Goal: Task Accomplishment & Management: Manage account settings

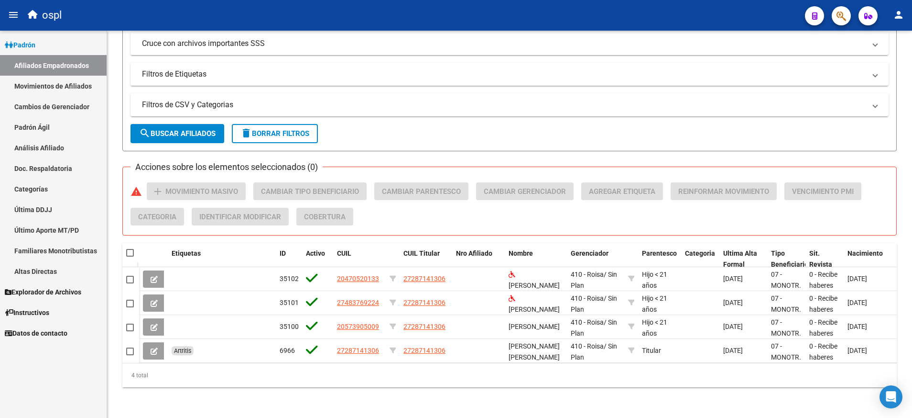
click at [54, 38] on link "Padrón" at bounding box center [53, 44] width 107 height 21
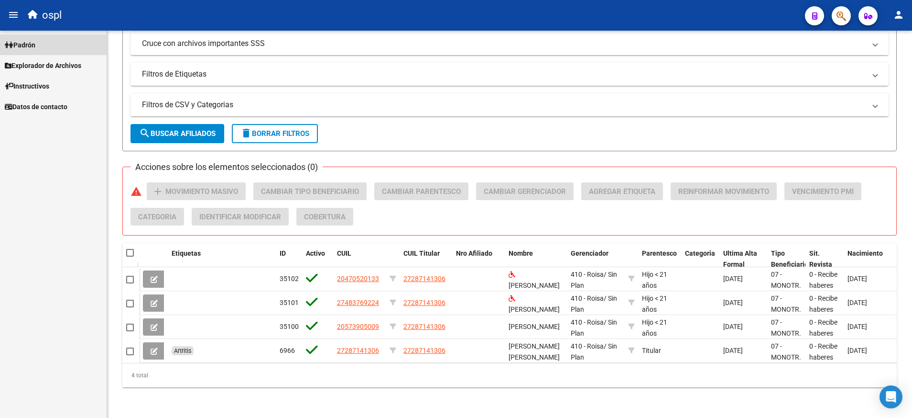
click at [36, 38] on link "Padrón" at bounding box center [53, 44] width 107 height 21
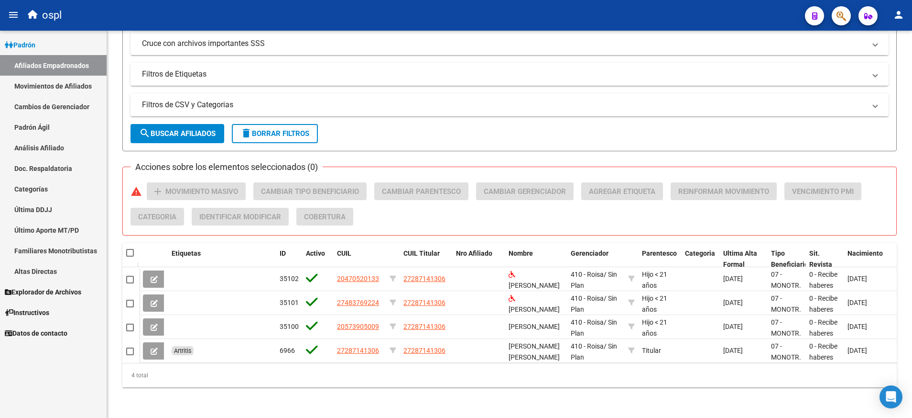
click at [42, 68] on link "Afiliados Empadronados" at bounding box center [53, 65] width 107 height 21
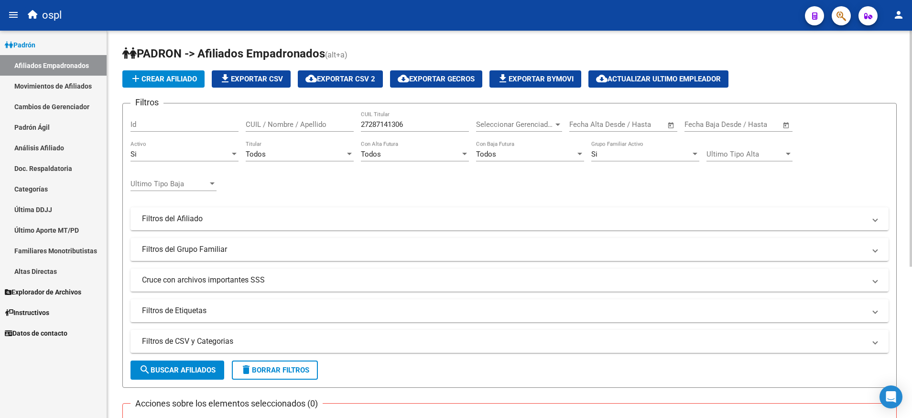
click at [380, 121] on input "27287141306" at bounding box center [415, 124] width 108 height 9
paste input "48045871"
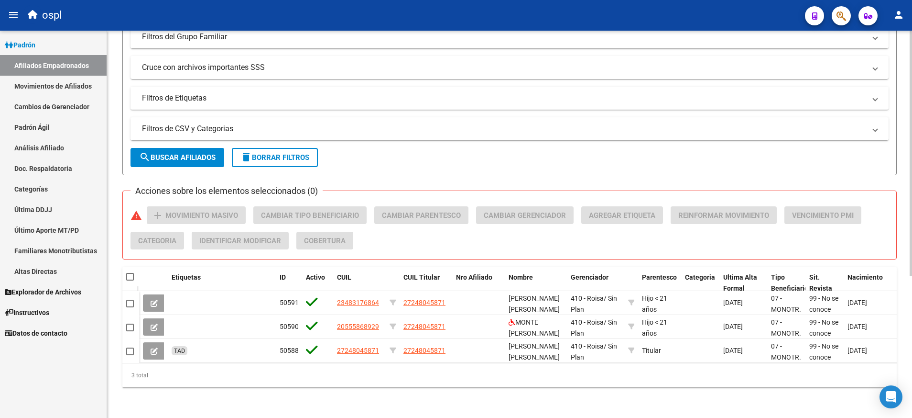
scroll to position [224, 0]
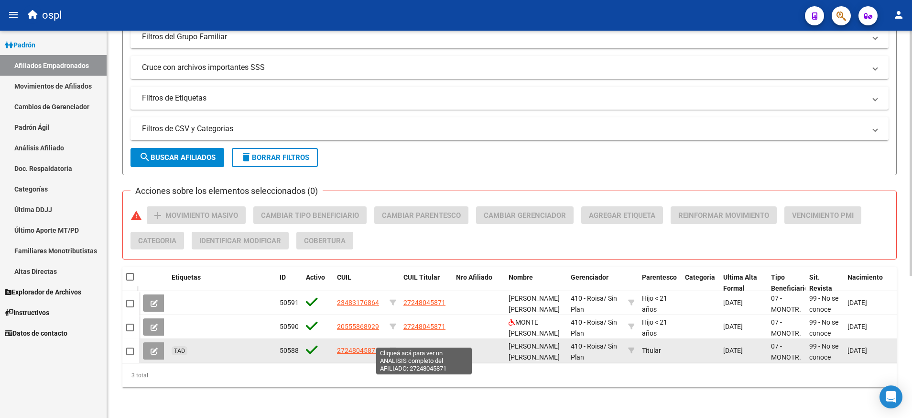
type input "27248045871"
click at [416, 346] on span "27248045871" at bounding box center [425, 350] width 42 height 8
type textarea "27248045871"
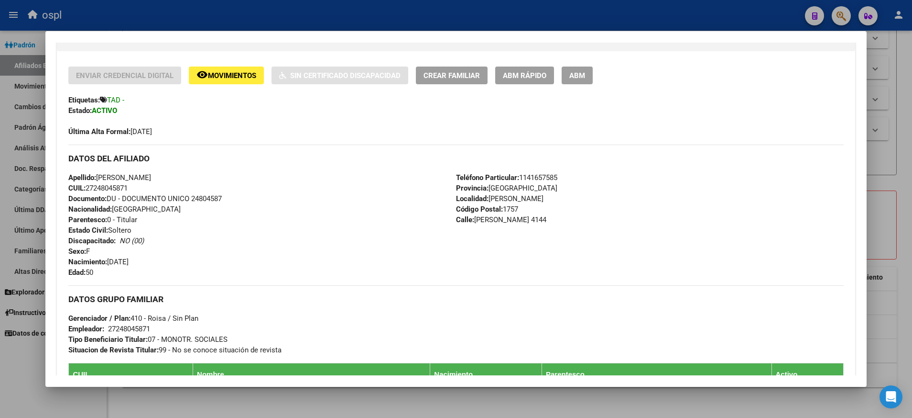
scroll to position [0, 0]
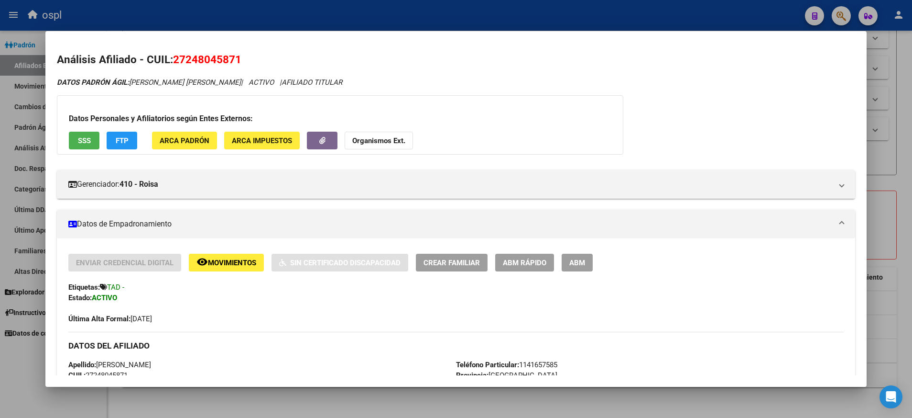
click at [34, 41] on div at bounding box center [456, 209] width 912 height 418
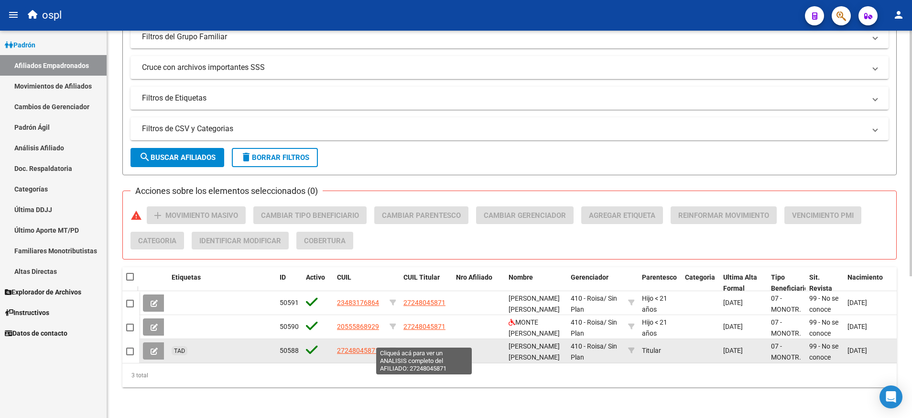
click at [426, 346] on span "27248045871" at bounding box center [425, 350] width 42 height 8
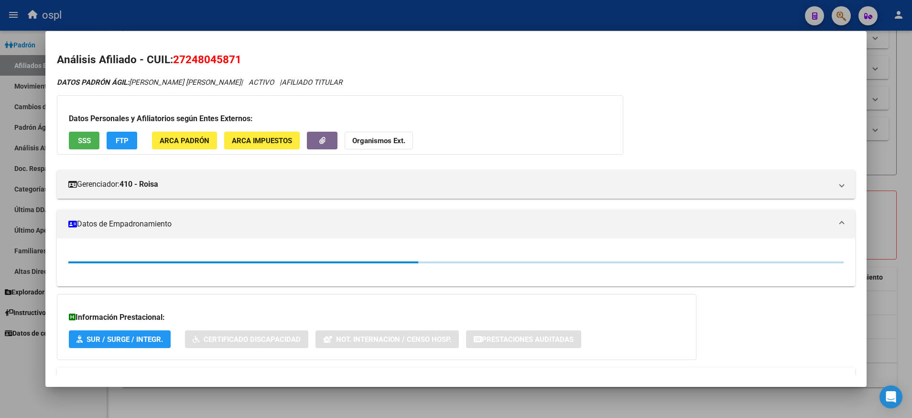
click at [494, 162] on div "DATOS [PERSON_NAME] ÁGIL: [PERSON_NAME] [PERSON_NAME] | ACTIVO | AFILIADO TITUL…" at bounding box center [456, 239] width 798 height 324
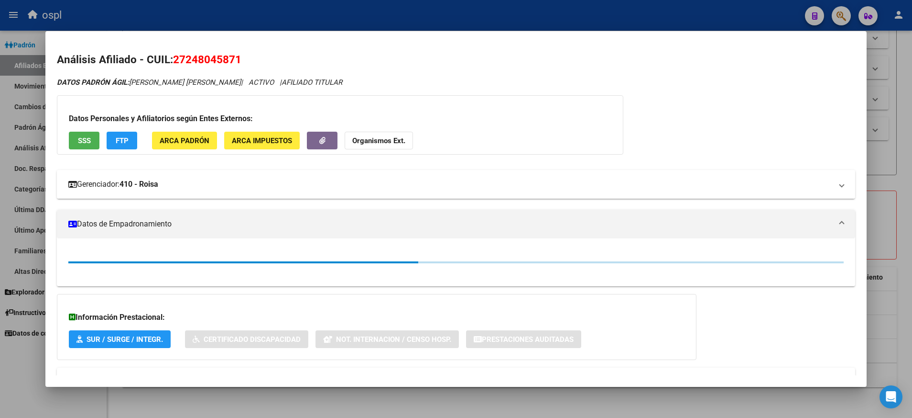
click at [362, 184] on mat-panel-title "Gerenciador: 410 - Roisa" at bounding box center [450, 183] width 764 height 11
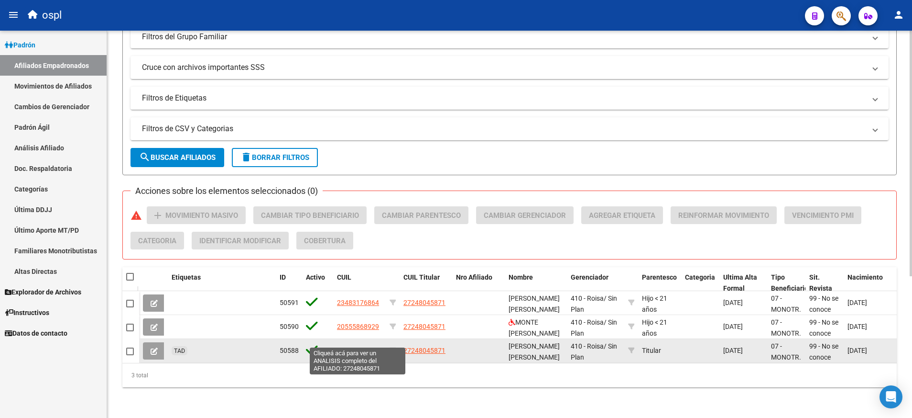
click at [365, 346] on span "27248045871" at bounding box center [358, 350] width 42 height 8
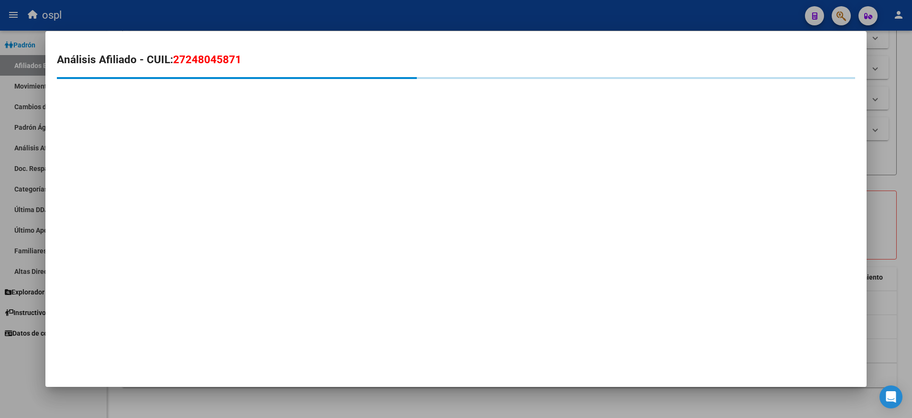
click at [480, 12] on div at bounding box center [456, 209] width 912 height 418
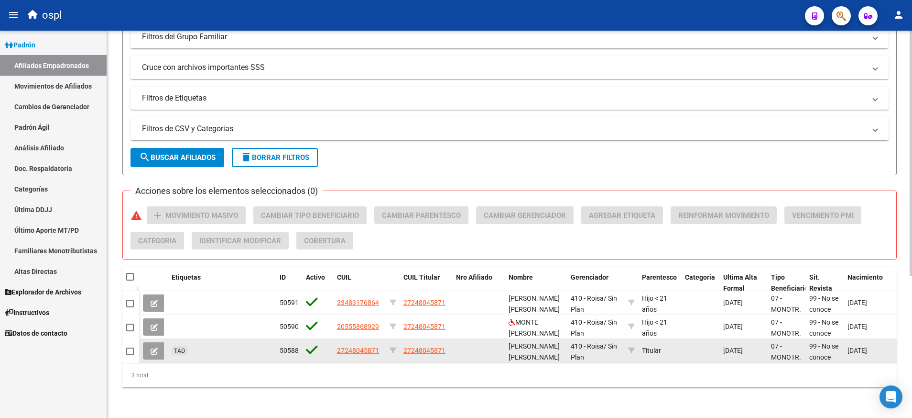
drag, startPoint x: 334, startPoint y: 339, endPoint x: 382, endPoint y: 341, distance: 48.3
click at [382, 341] on datatable-body-cell "27248045871" at bounding box center [359, 350] width 53 height 23
copy span "27248045871"
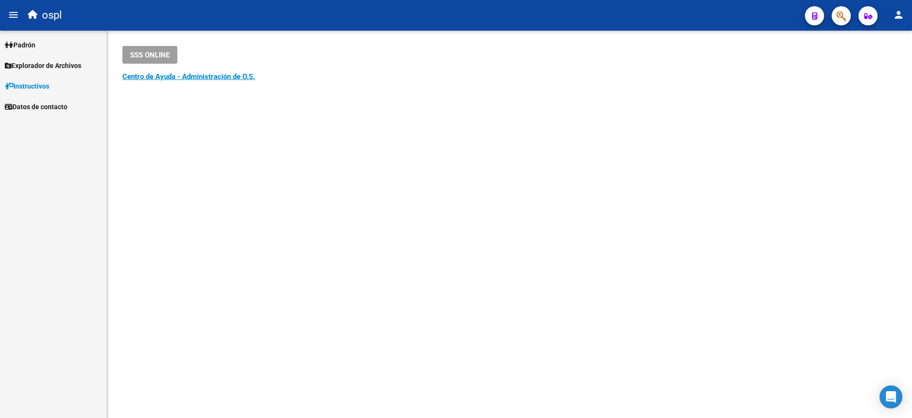
click at [50, 180] on div "Firma Express Padrón Afiliados Empadronados Movimientos de Afiliados Cambios de…" at bounding box center [53, 224] width 107 height 387
click at [44, 43] on link "Padrón" at bounding box center [53, 44] width 107 height 21
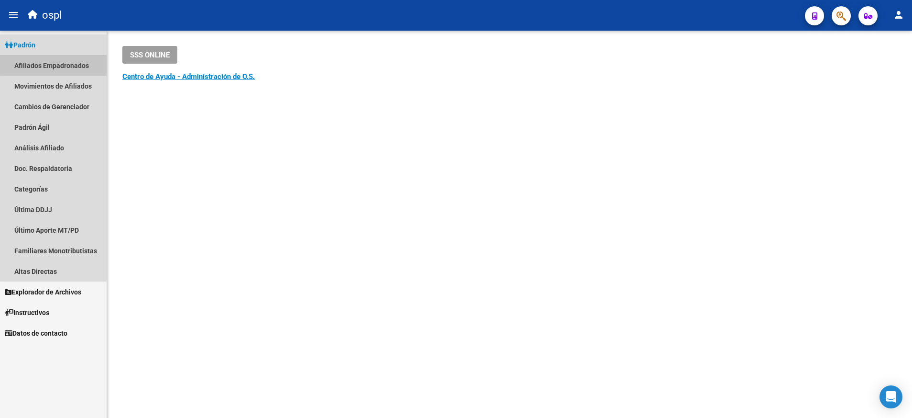
click at [64, 65] on link "Afiliados Empadronados" at bounding box center [53, 65] width 107 height 21
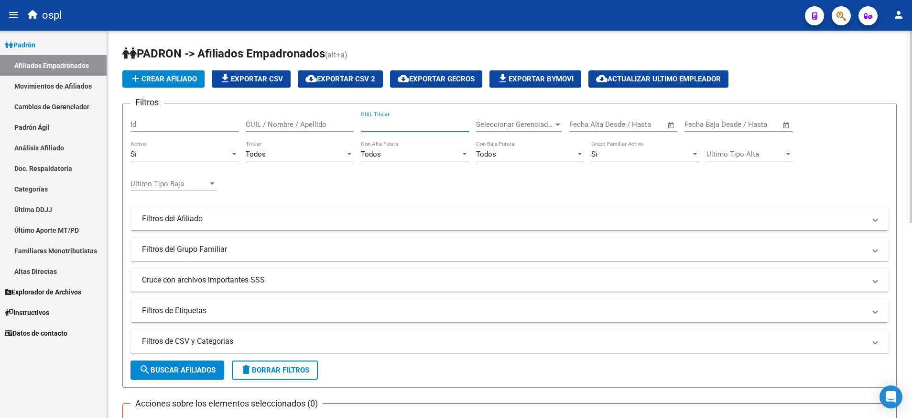
click at [410, 123] on input "CUIL Titular" at bounding box center [415, 124] width 108 height 9
paste input "27248045871"
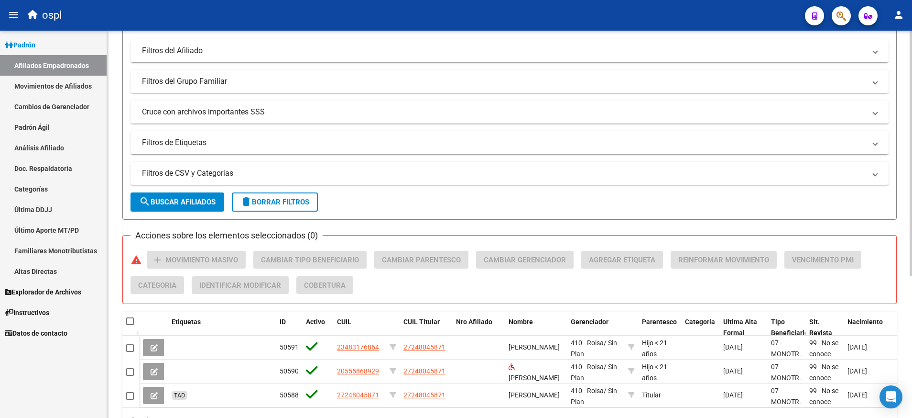
scroll to position [224, 0]
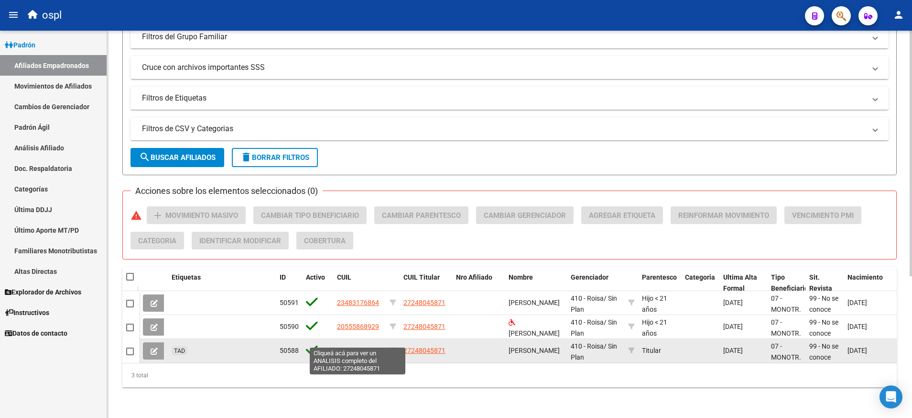
type input "27248045871"
click at [363, 346] on span "27248045871" at bounding box center [358, 350] width 42 height 8
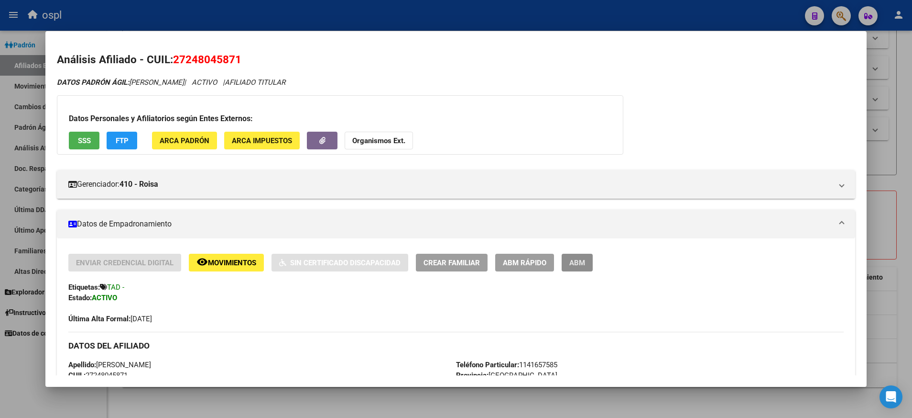
click at [573, 256] on button "ABM" at bounding box center [577, 262] width 31 height 18
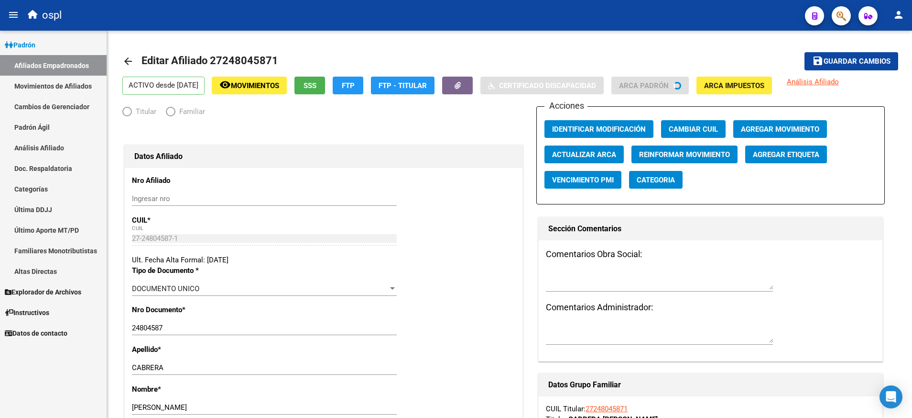
radio input "true"
type input "27-24804587-1"
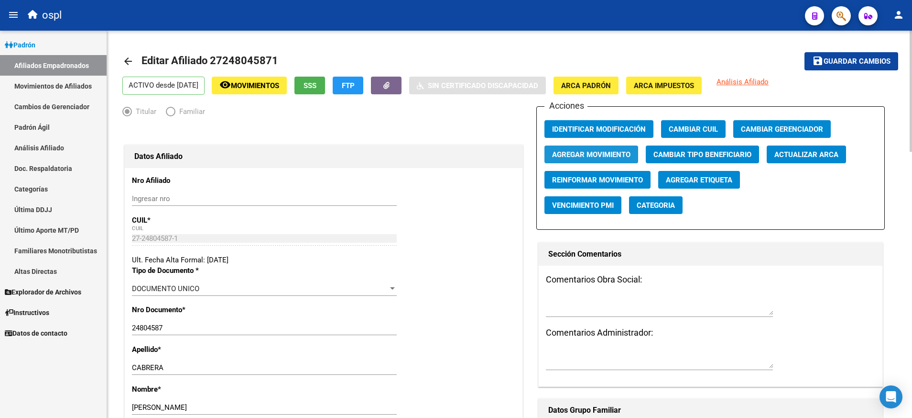
click at [582, 156] on span "Agregar Movimiento" at bounding box center [591, 154] width 78 height 9
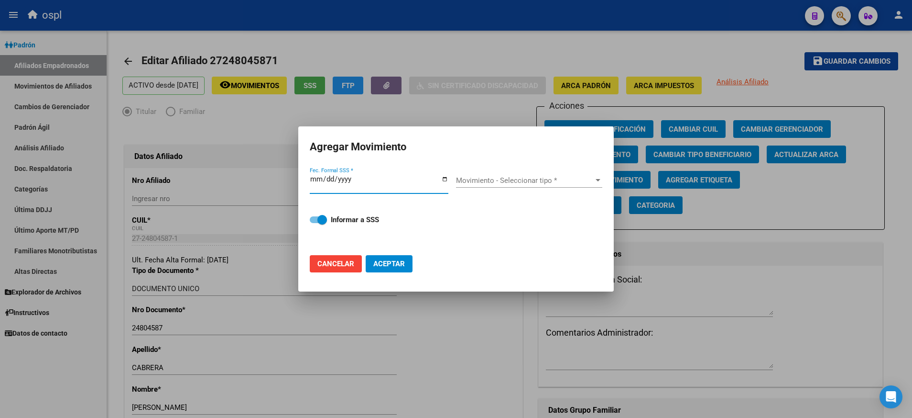
click at [443, 181] on input "Fec. Formal SSS *" at bounding box center [379, 182] width 139 height 15
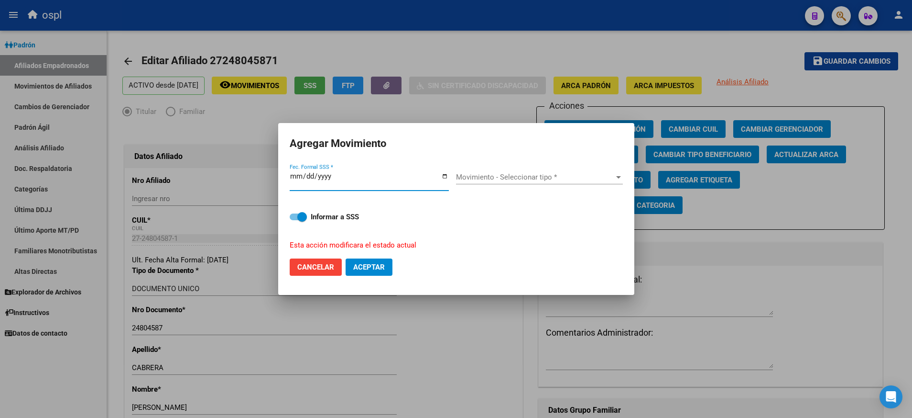
type input "2025-07-31"
click at [609, 180] on span "Movimiento - Seleccionar tipo *" at bounding box center [535, 177] width 158 height 9
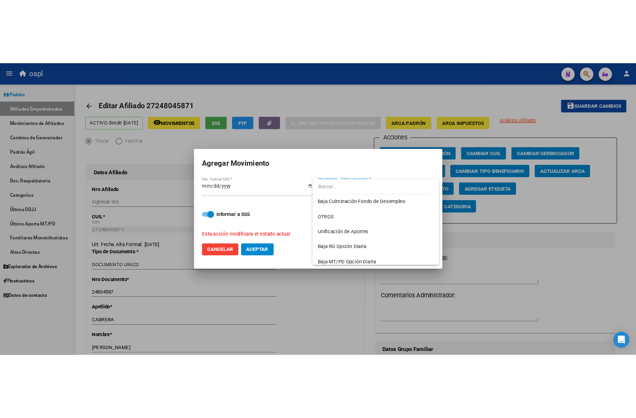
scroll to position [695, 0]
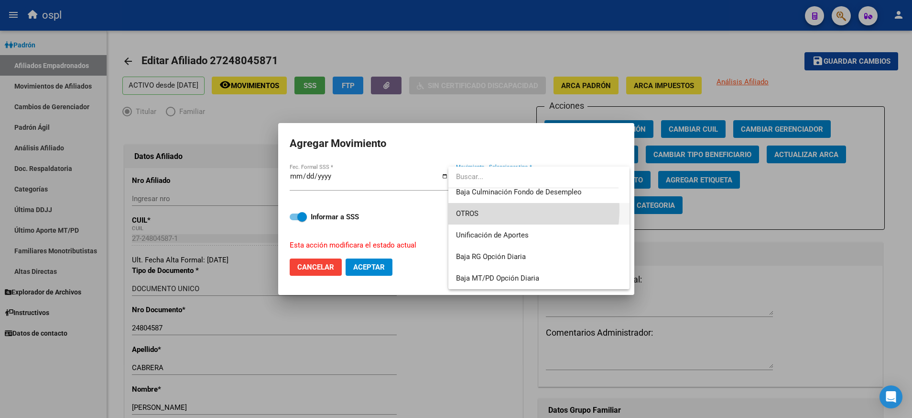
click at [493, 209] on span "OTROS" at bounding box center [539, 214] width 166 height 22
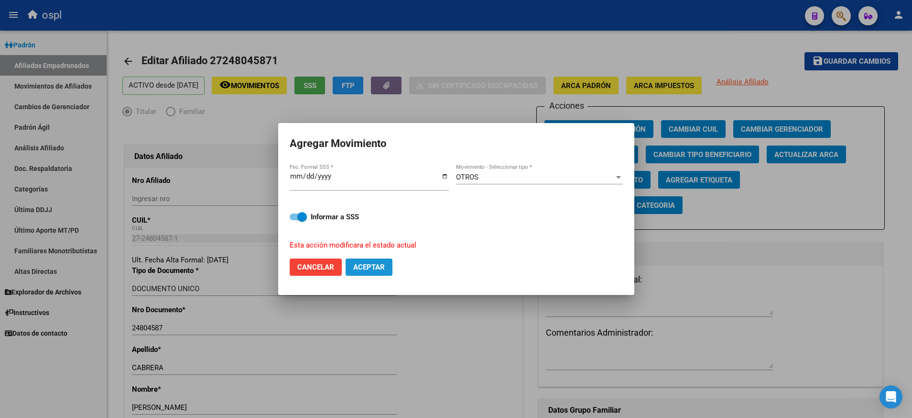
click at [382, 263] on span "Aceptar" at bounding box center [369, 267] width 32 height 9
checkbox input "false"
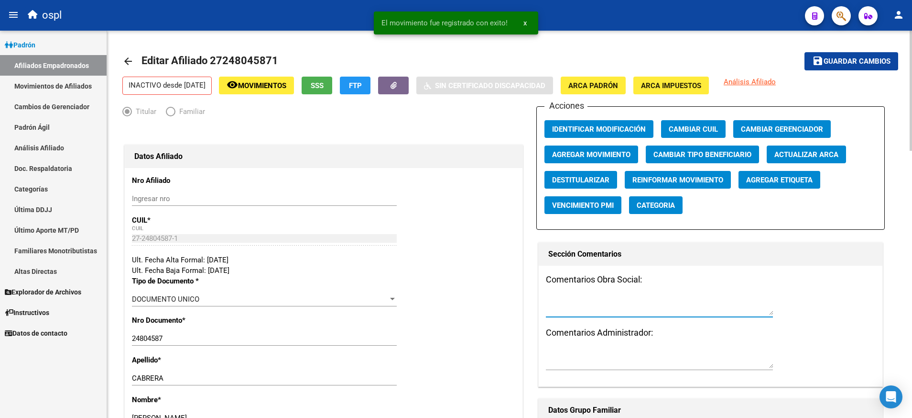
click at [609, 307] on textarea at bounding box center [659, 305] width 227 height 19
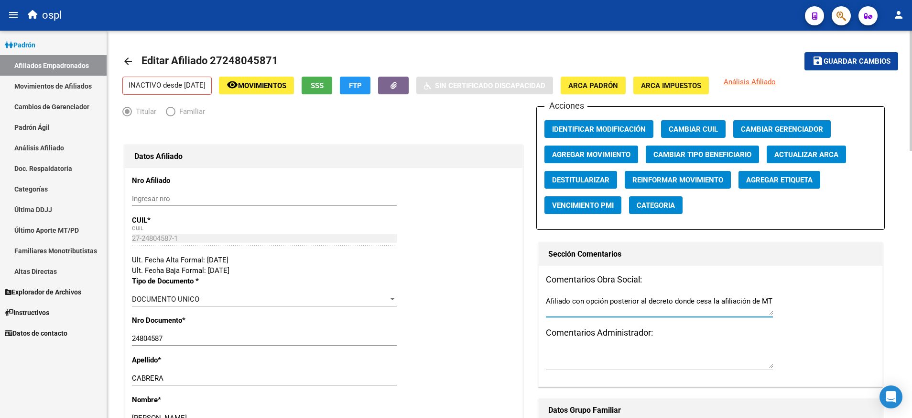
type textarea "Afiliado con opción posterior al decreto donde cesa la afiliación de MT"
click at [835, 52] on mat-toolbar-row "save Guardar cambios" at bounding box center [818, 61] width 162 height 31
click at [845, 57] on span "Guardar cambios" at bounding box center [857, 61] width 67 height 9
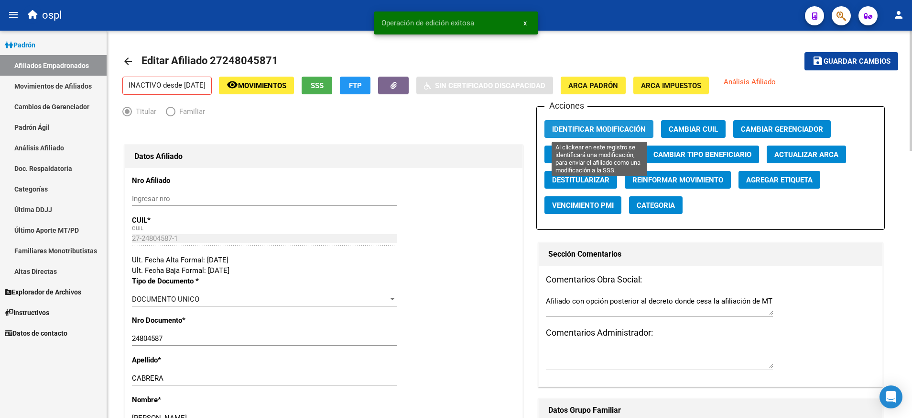
click at [609, 127] on span "Identificar Modificación" at bounding box center [599, 129] width 94 height 9
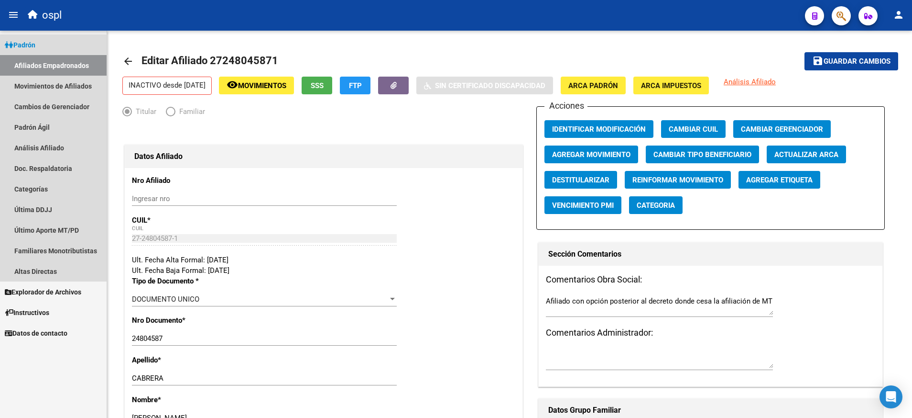
click at [42, 38] on link "Padrón" at bounding box center [53, 44] width 107 height 21
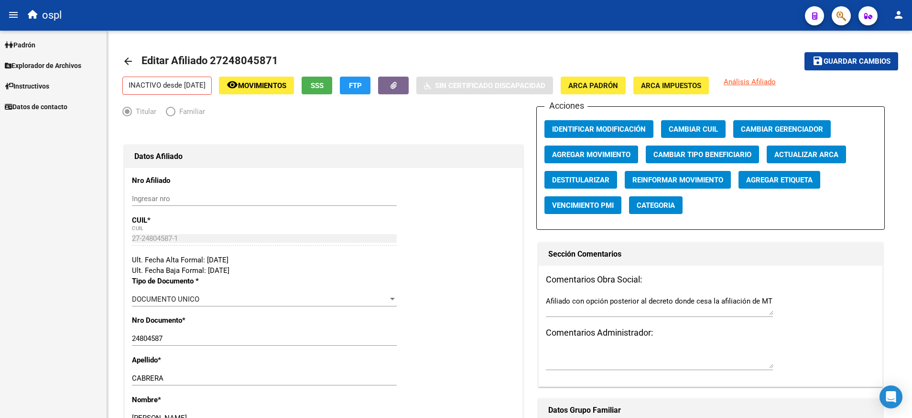
click at [44, 39] on link "Padrón" at bounding box center [53, 44] width 107 height 21
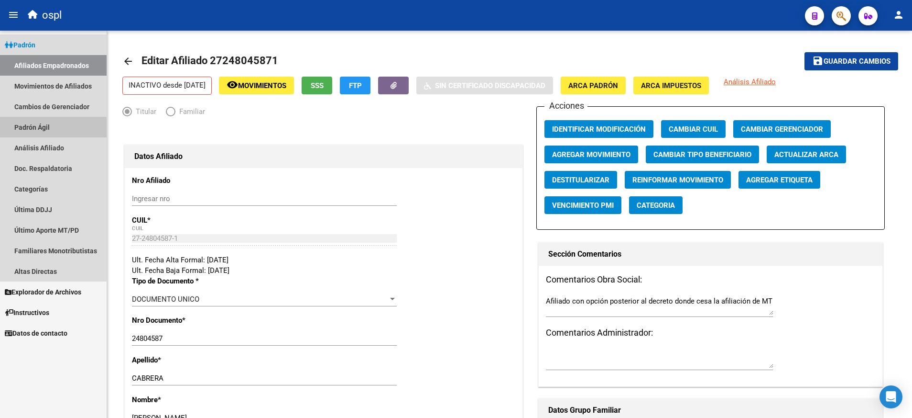
click at [44, 129] on link "Padrón Ágil" at bounding box center [53, 127] width 107 height 21
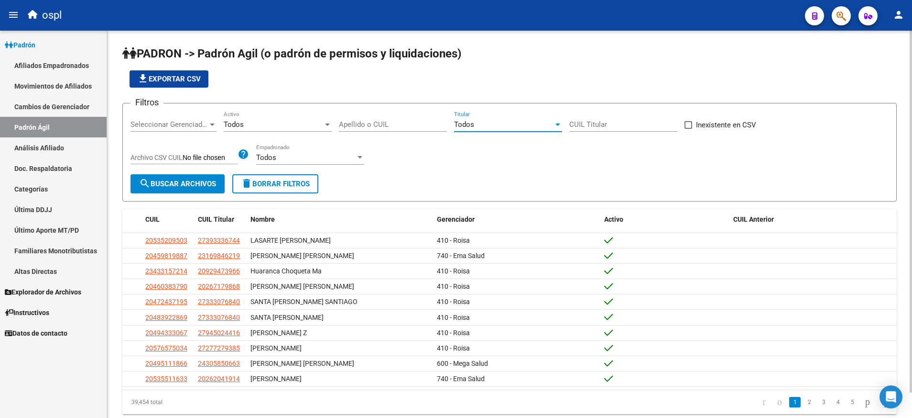
click at [481, 126] on div "Todos" at bounding box center [503, 124] width 99 height 9
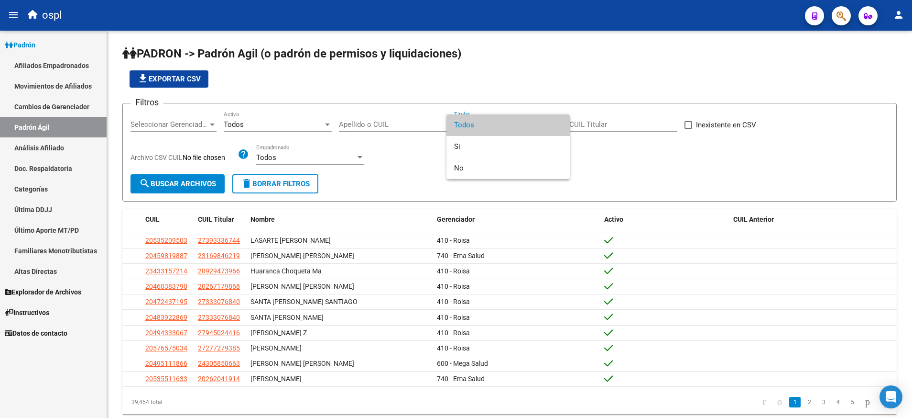
click at [400, 121] on div at bounding box center [456, 209] width 912 height 418
click at [400, 121] on input "Apellido o CUIL" at bounding box center [393, 124] width 108 height 9
paste input "31136944"
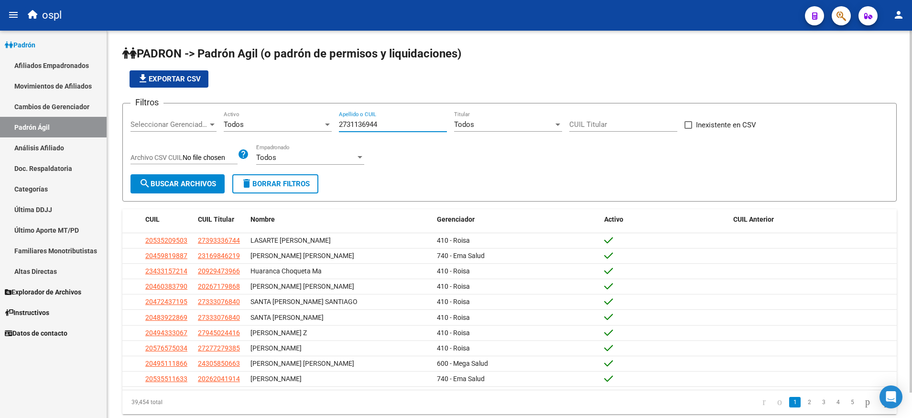
click at [404, 126] on input "2731136944" at bounding box center [393, 124] width 108 height 9
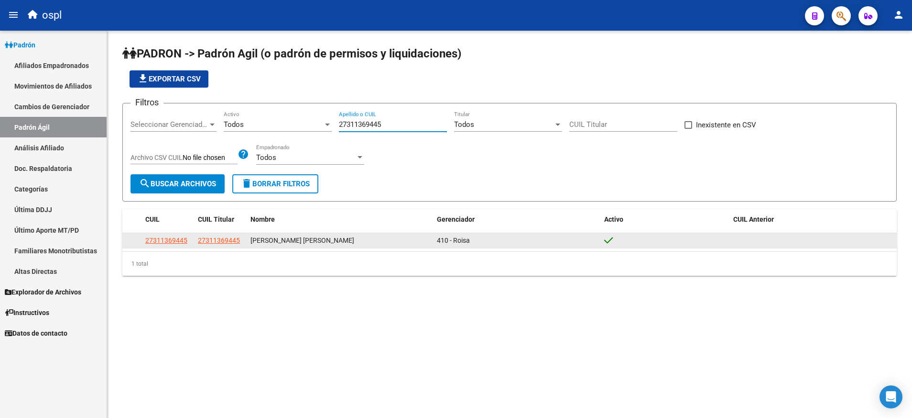
type input "27311369445"
click at [229, 235] on app-link-go-to "27311369445" at bounding box center [219, 240] width 42 height 11
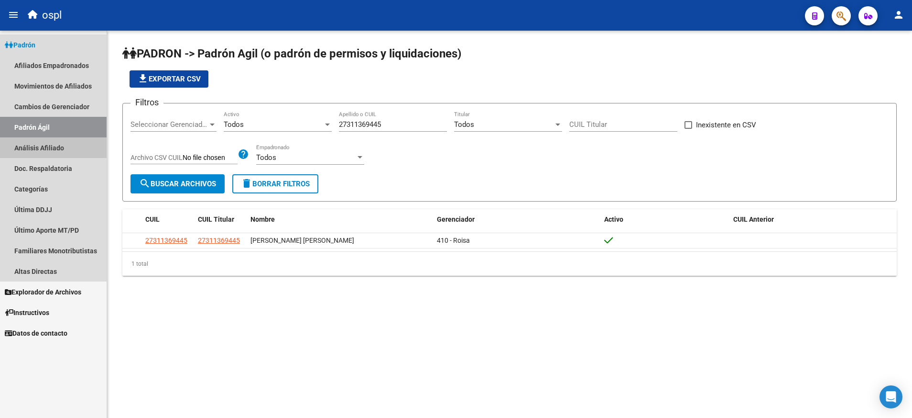
click at [67, 150] on link "Análisis Afiliado" at bounding box center [53, 147] width 107 height 21
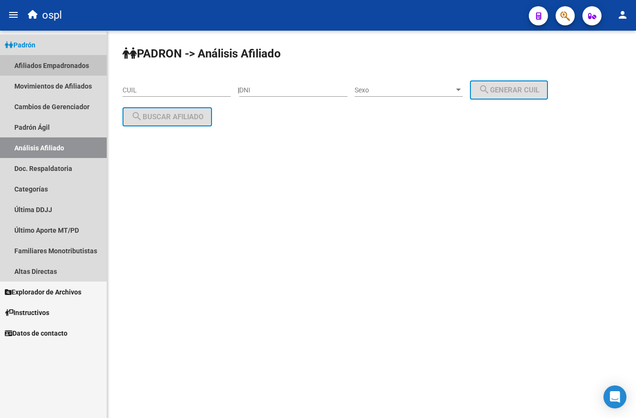
click at [54, 70] on link "Afiliados Empadronados" at bounding box center [53, 65] width 107 height 21
